Goal: Task Accomplishment & Management: Manage account settings

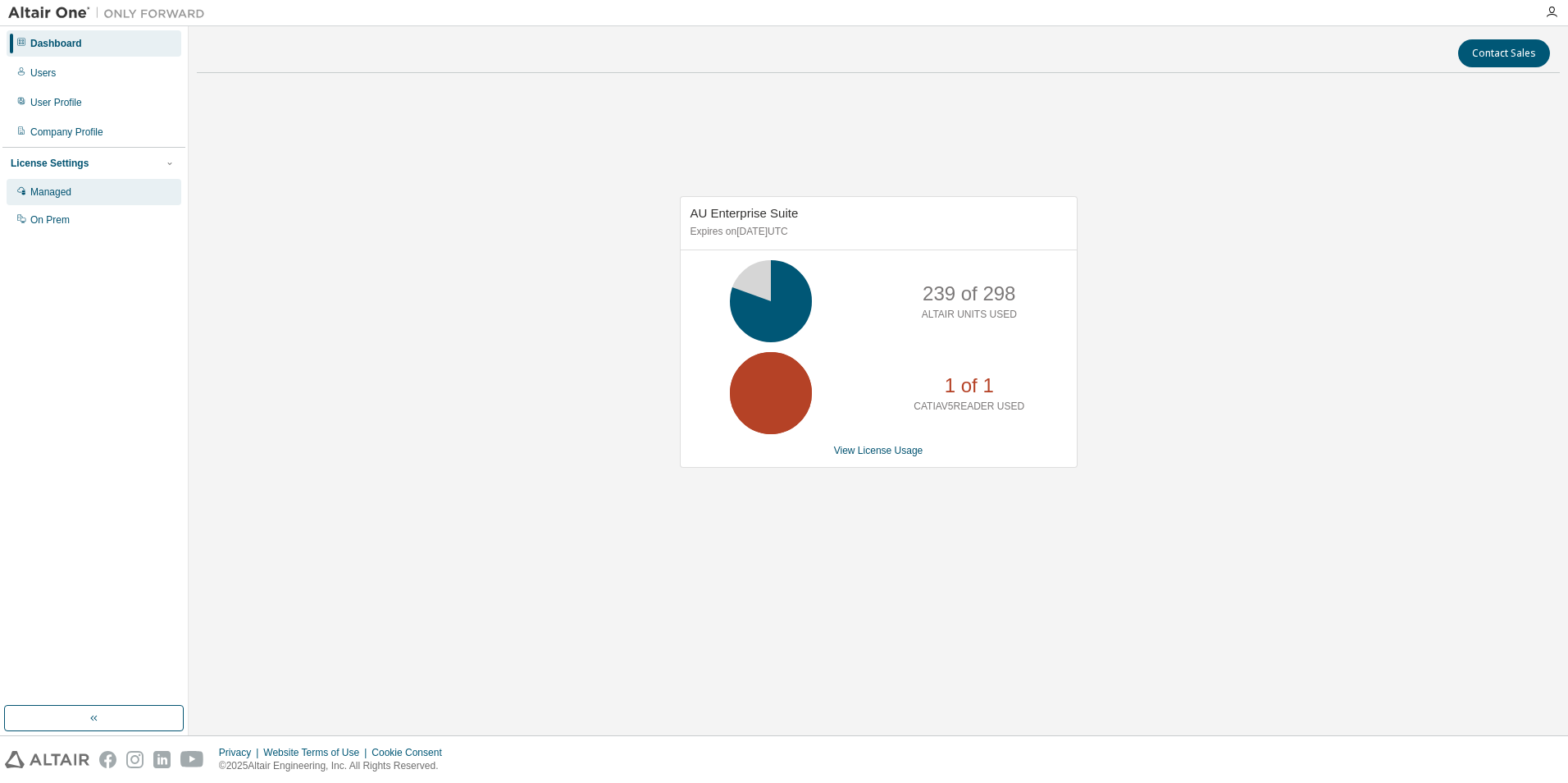
click at [79, 196] on div "Managed" at bounding box center [94, 191] width 175 height 26
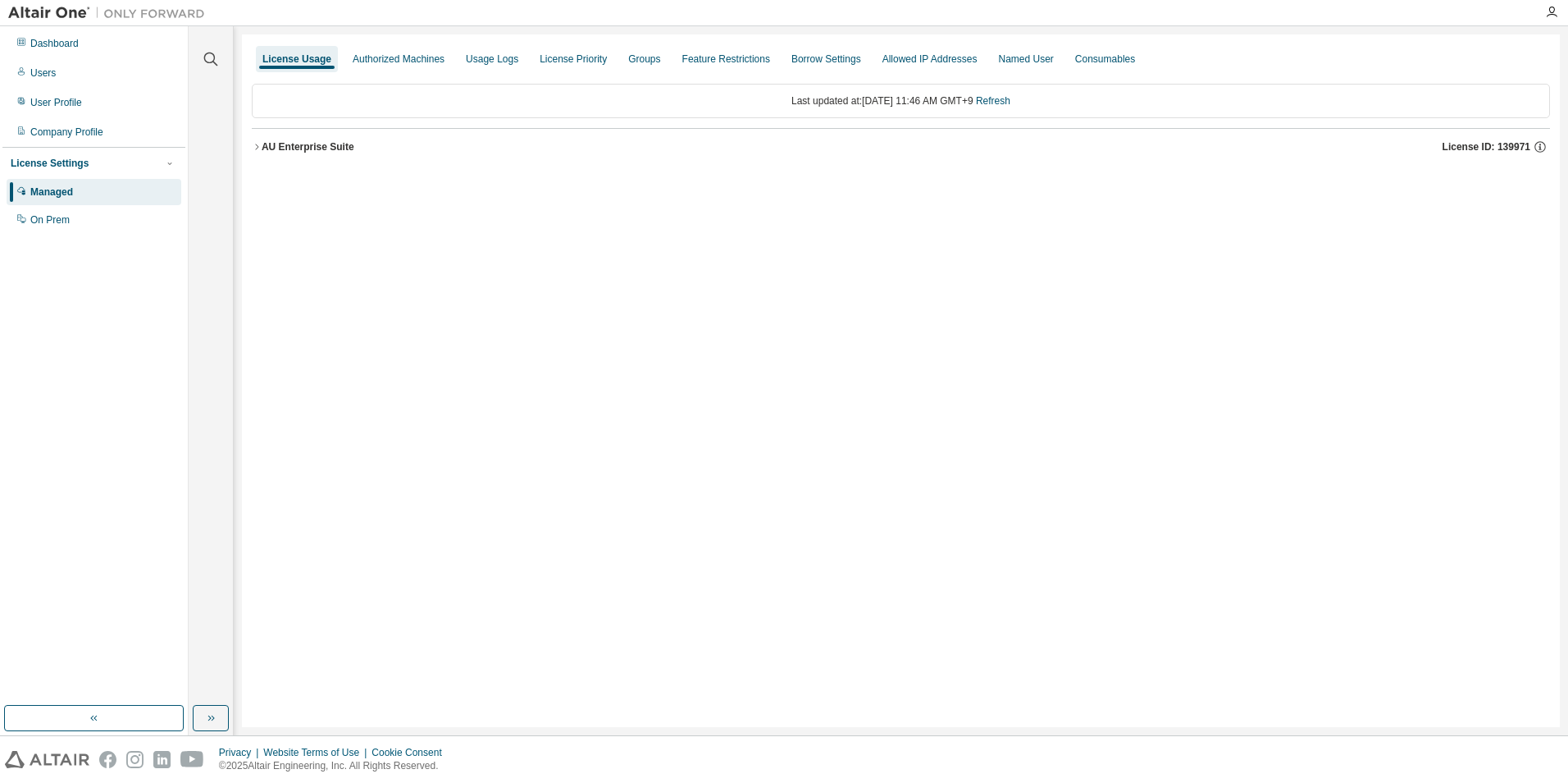
click at [258, 147] on icon "button" at bounding box center [256, 146] width 3 height 6
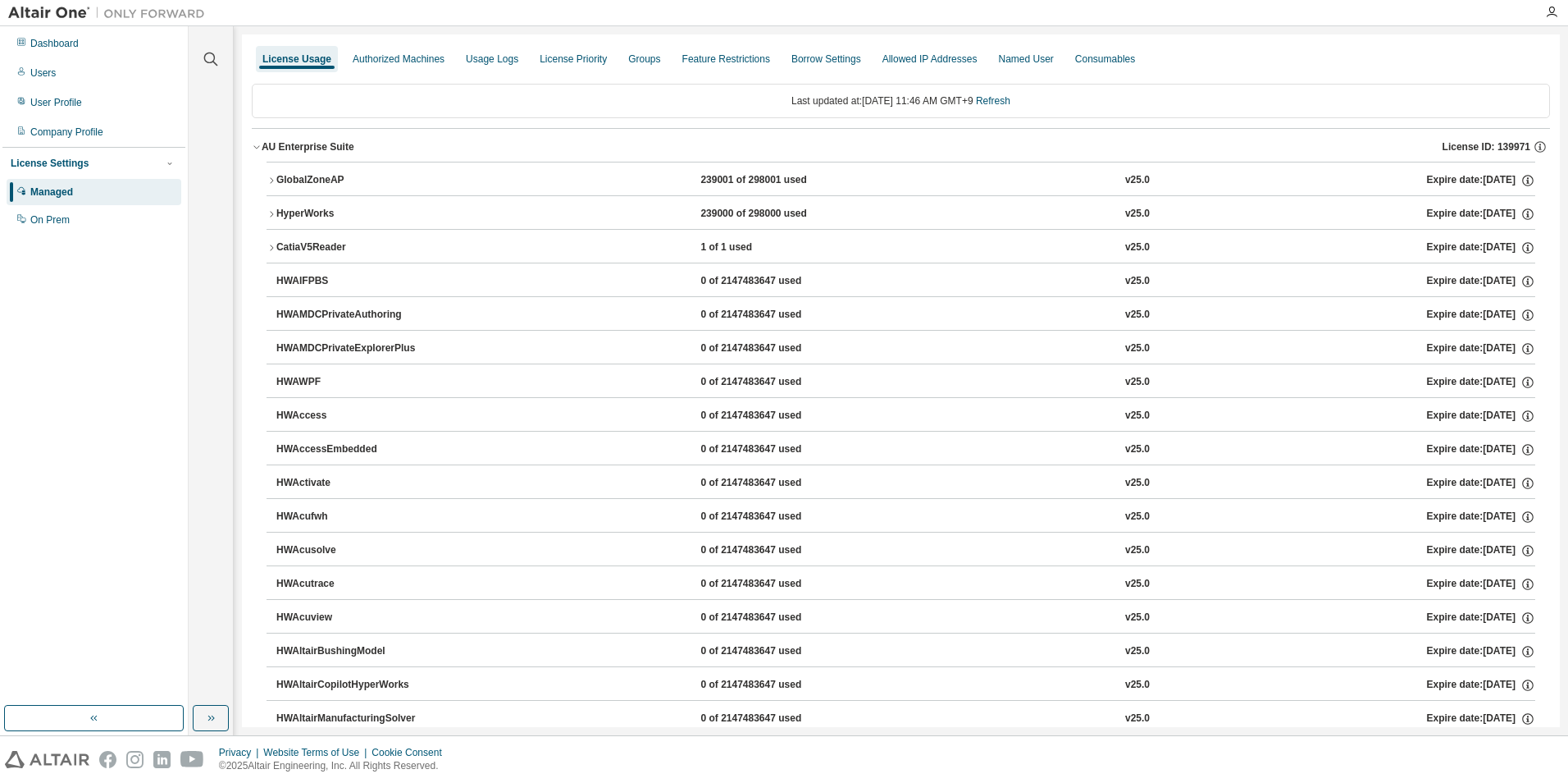
click at [272, 247] on icon "button" at bounding box center [271, 248] width 10 height 10
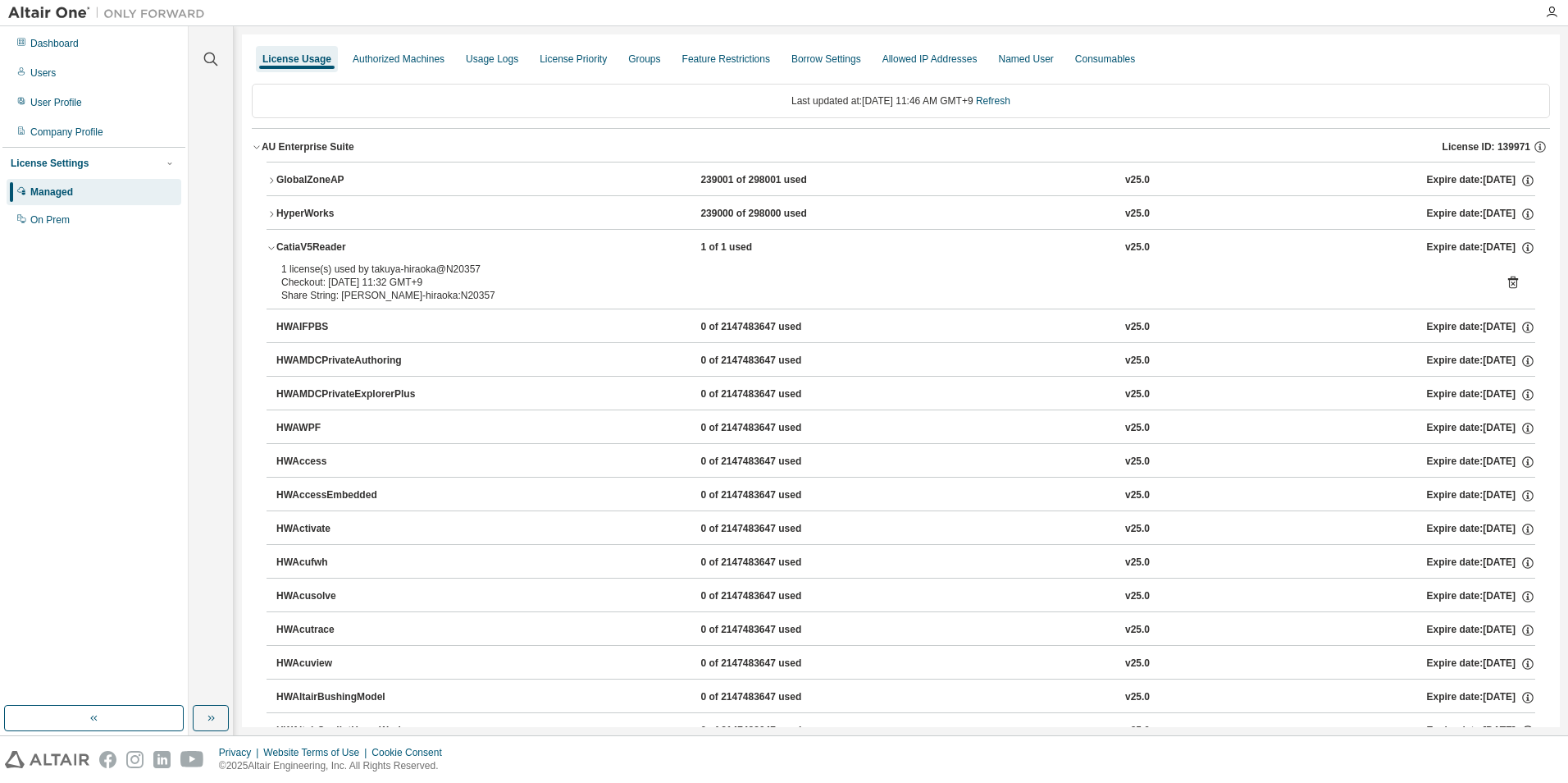
click at [1506, 281] on icon at bounding box center [1514, 282] width 15 height 15
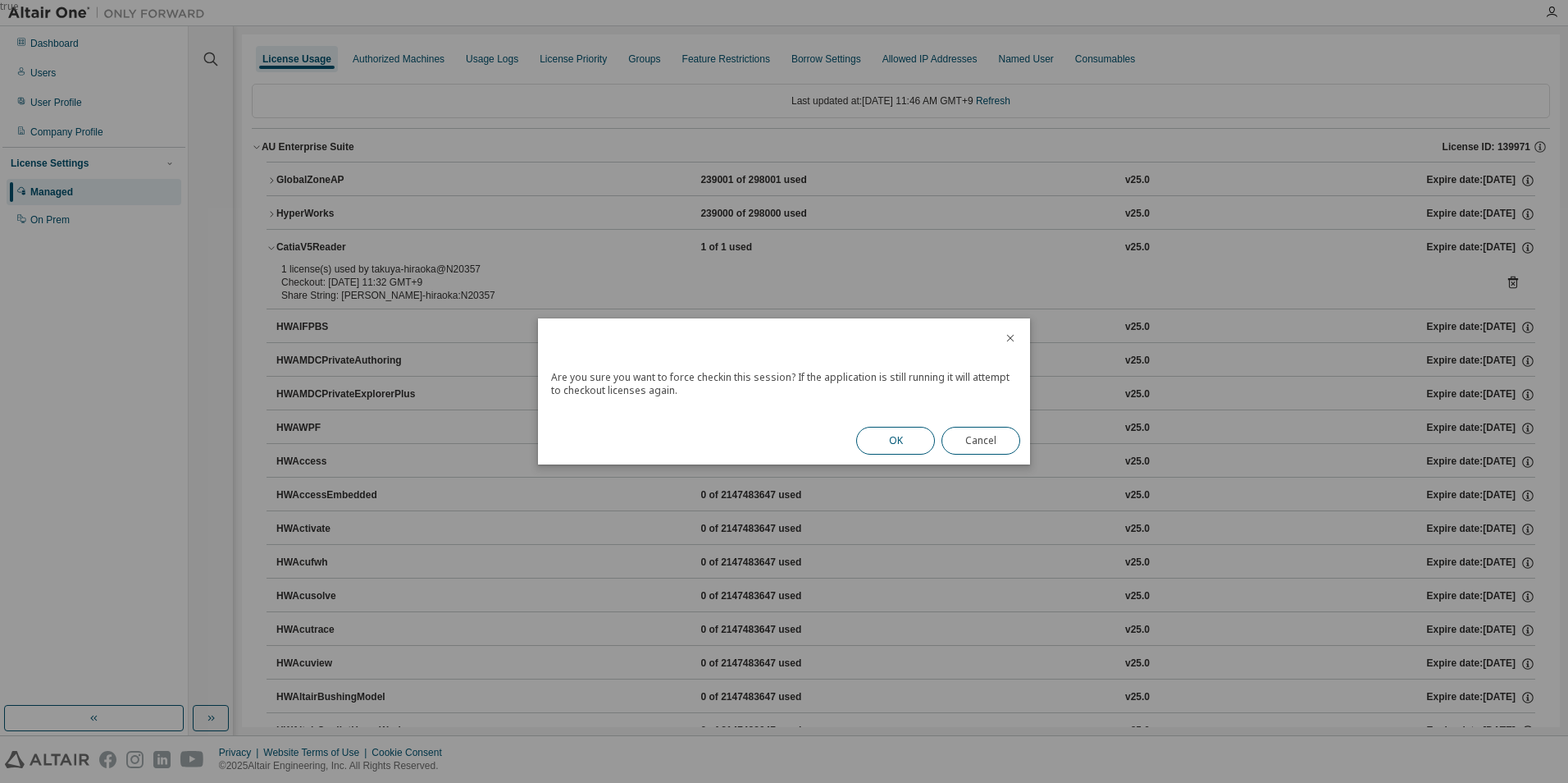
click at [905, 440] on button "OK" at bounding box center [896, 440] width 79 height 28
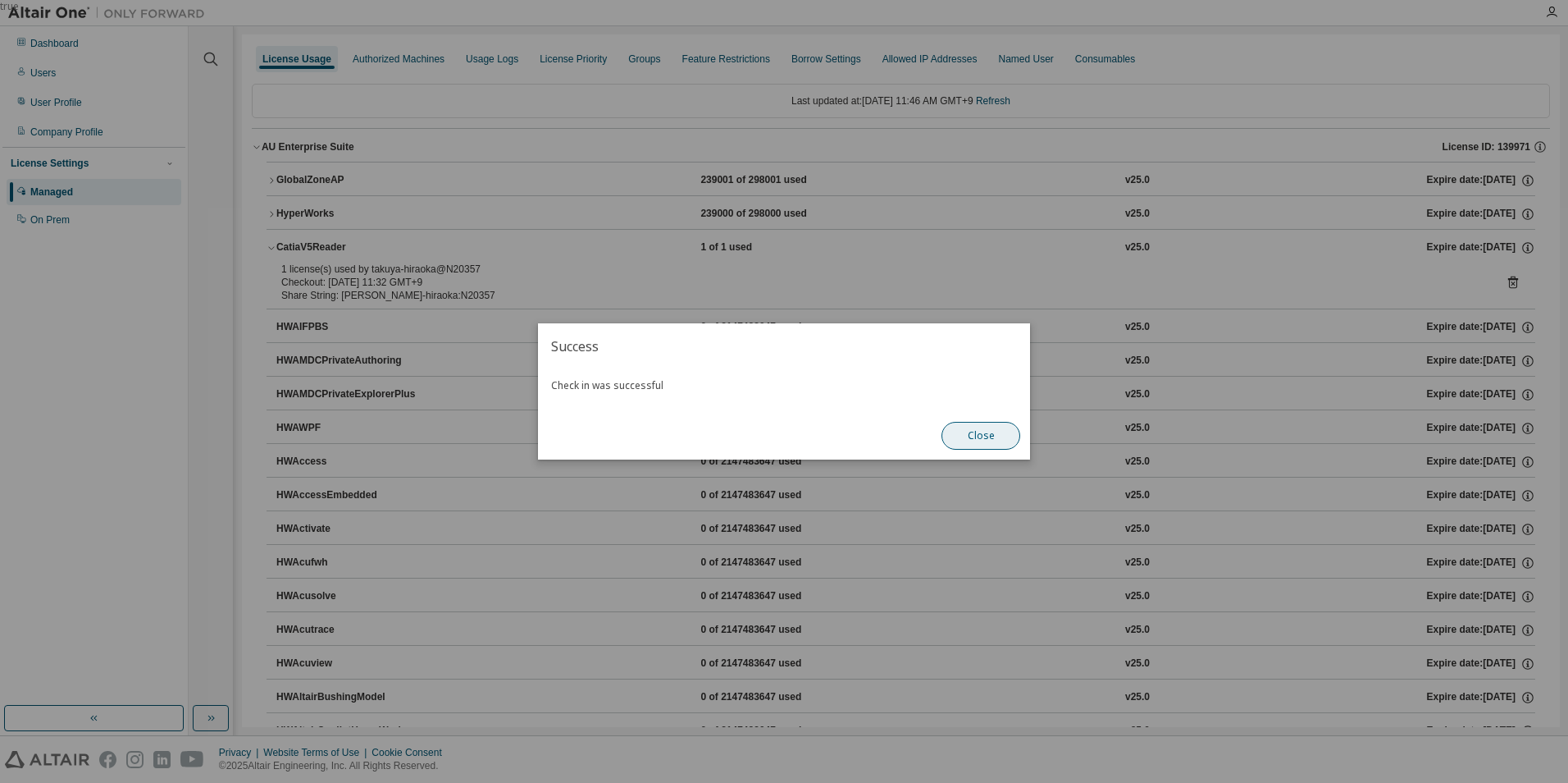
click at [995, 435] on button "Close" at bounding box center [981, 435] width 79 height 28
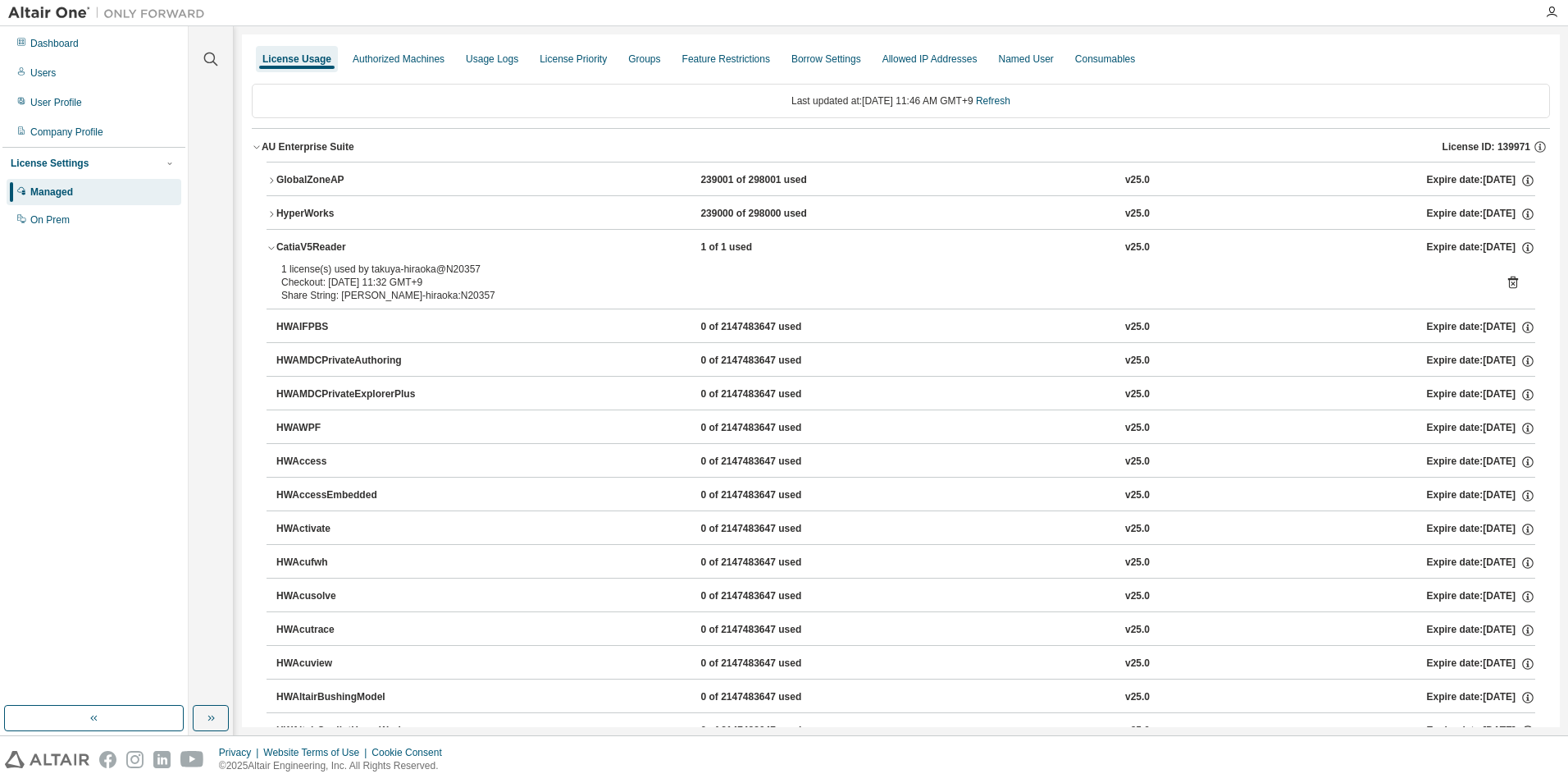
click at [273, 250] on icon "button" at bounding box center [271, 248] width 10 height 10
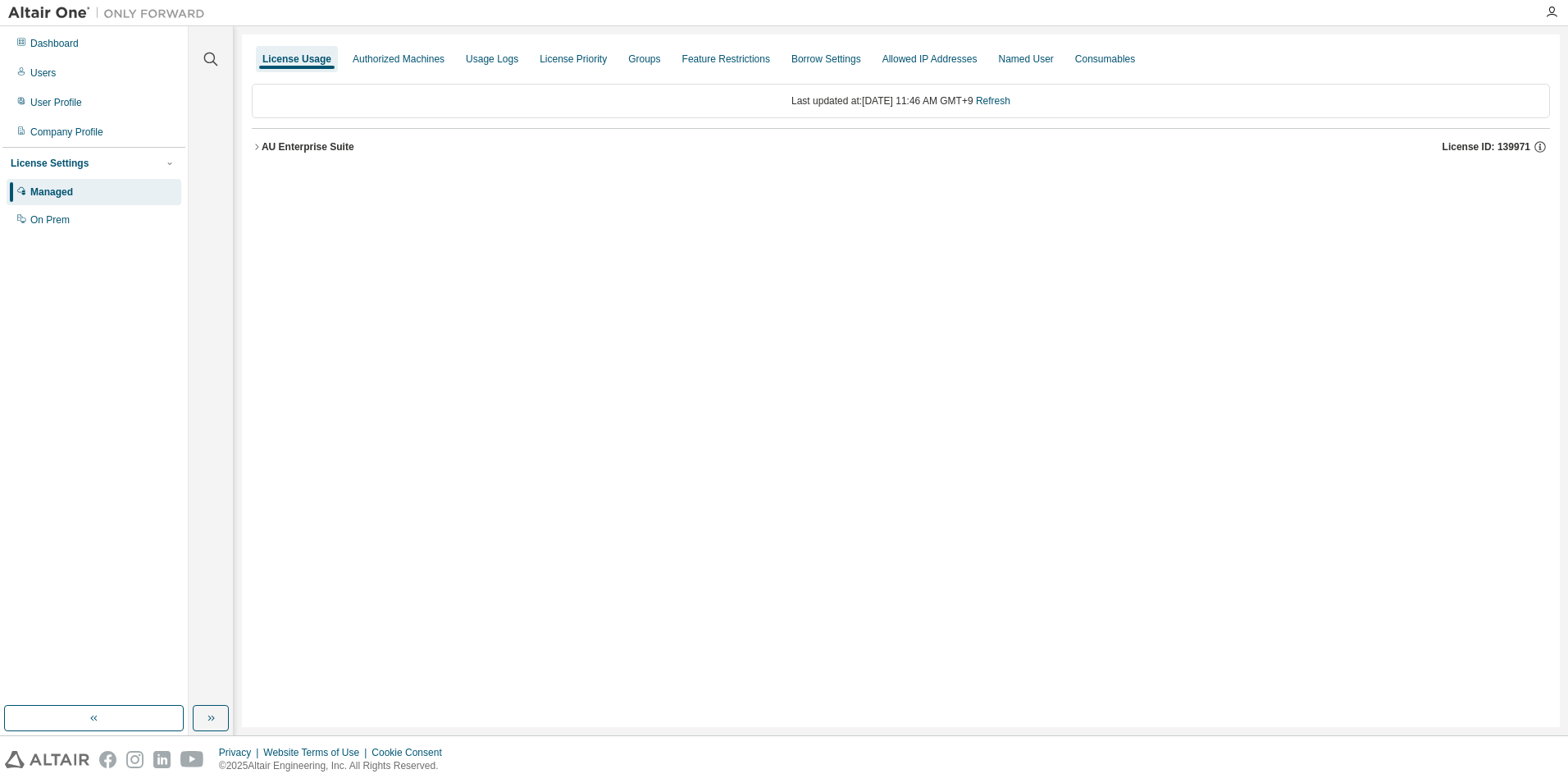
click at [257, 146] on icon "button" at bounding box center [256, 146] width 3 height 6
